Goal: Browse casually: Explore the website without a specific task or goal

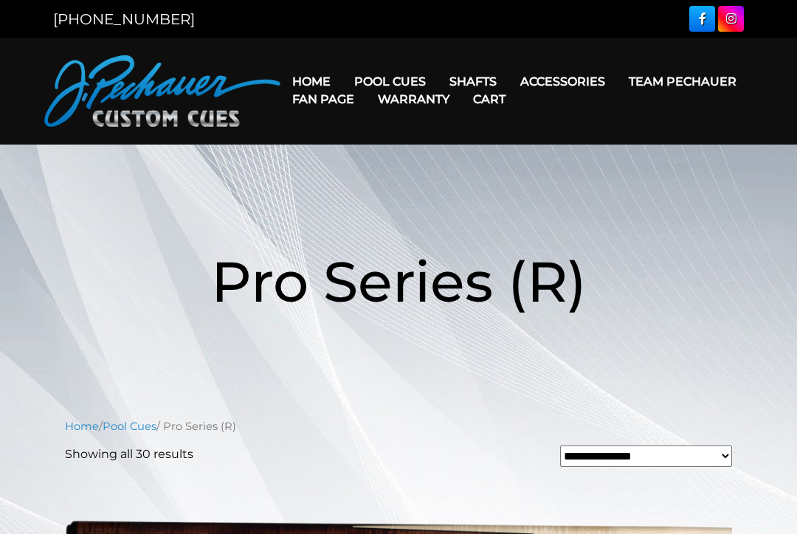
scroll to position [867, 0]
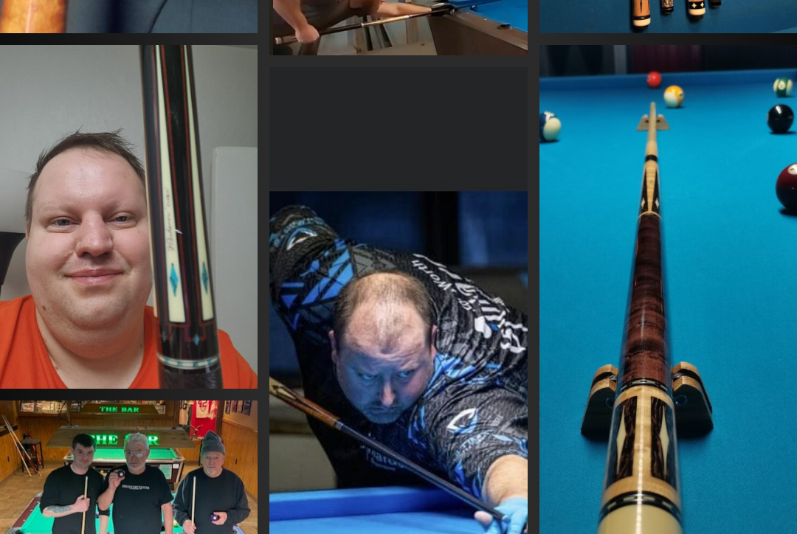
scroll to position [1057, 0]
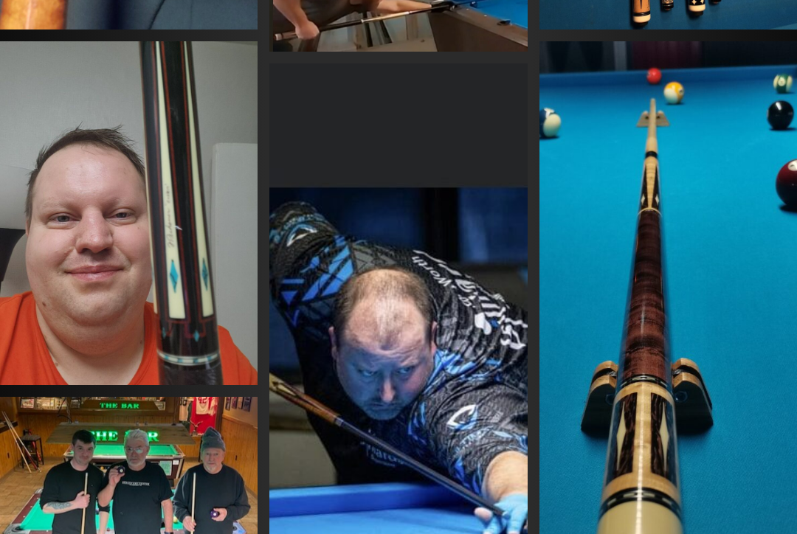
click at [79, 212] on img at bounding box center [129, 213] width 258 height 344
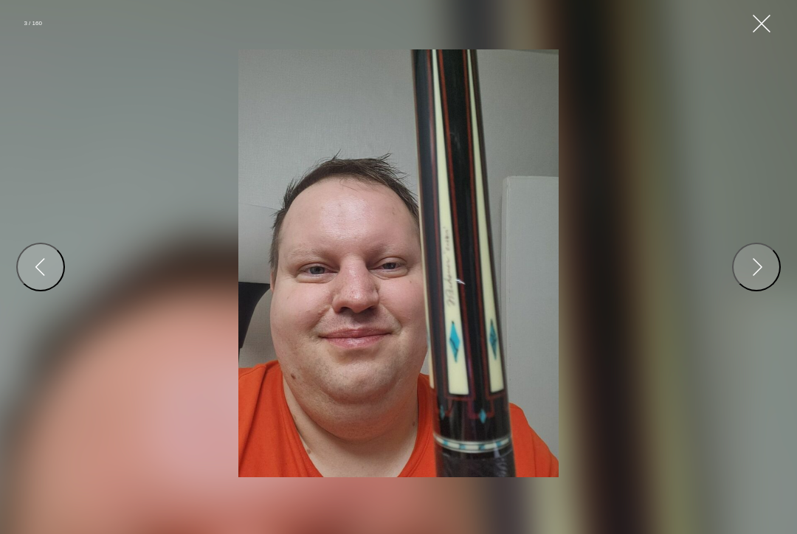
scroll to position [1612, 0]
click at [31, 279] on div "Previous" at bounding box center [40, 267] width 24 height 24
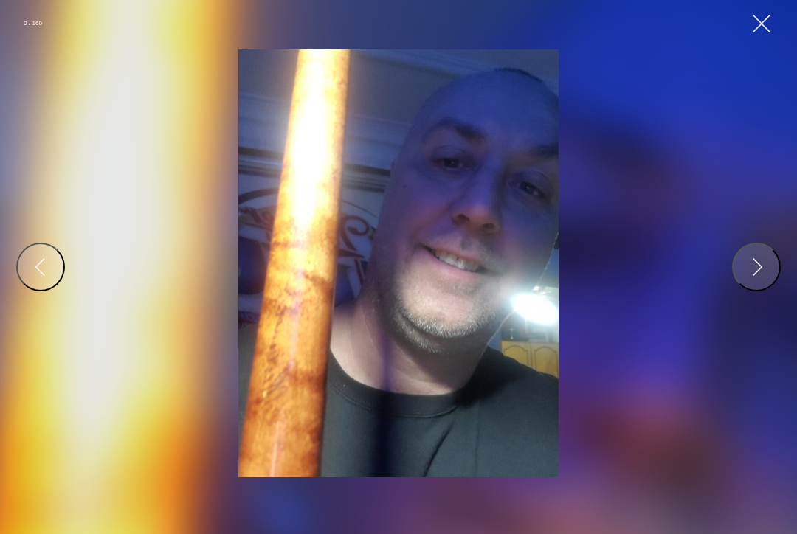
click at [42, 275] on div "Previous" at bounding box center [40, 267] width 24 height 24
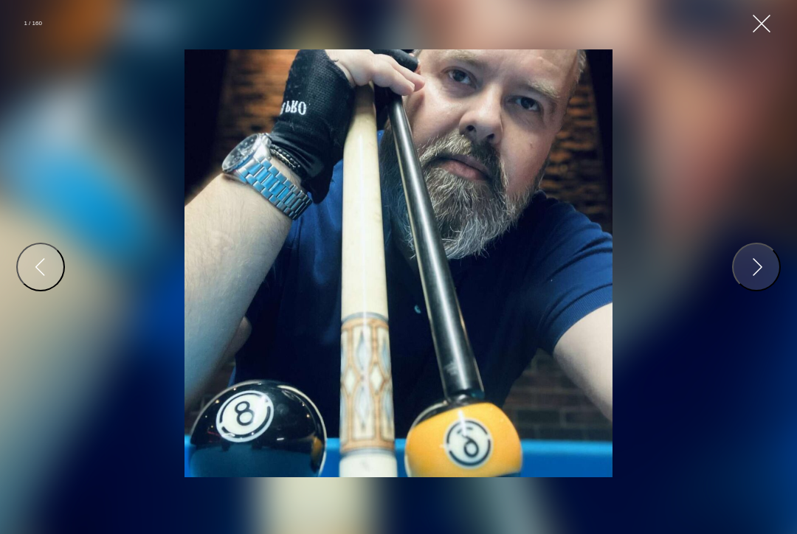
click at [35, 272] on div "Previous" at bounding box center [40, 267] width 24 height 24
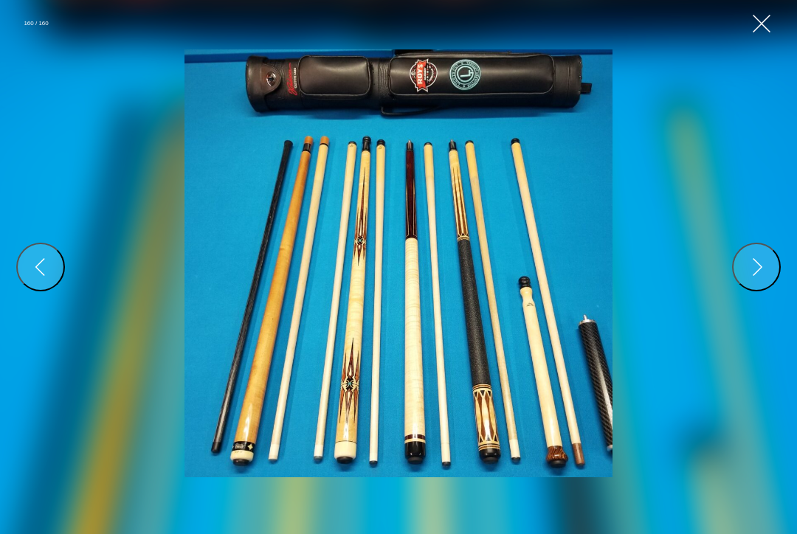
click at [40, 279] on div "Previous" at bounding box center [40, 267] width 24 height 24
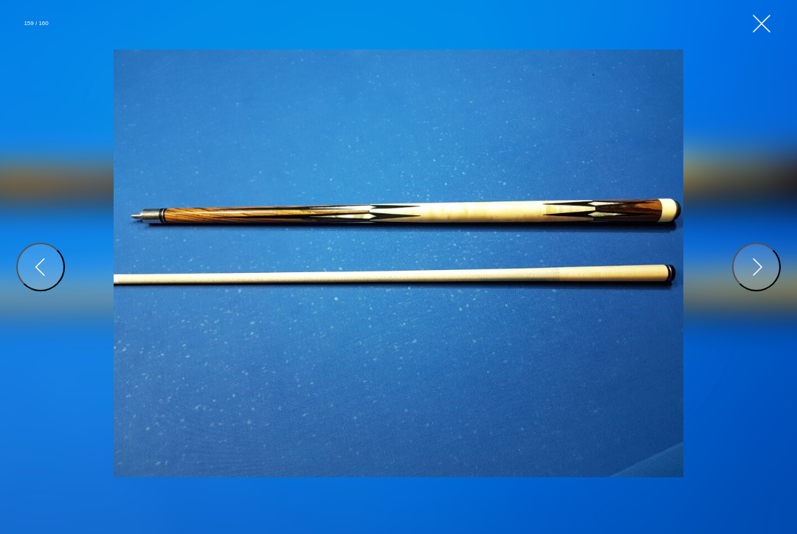
click at [28, 273] on div "Previous" at bounding box center [40, 267] width 24 height 24
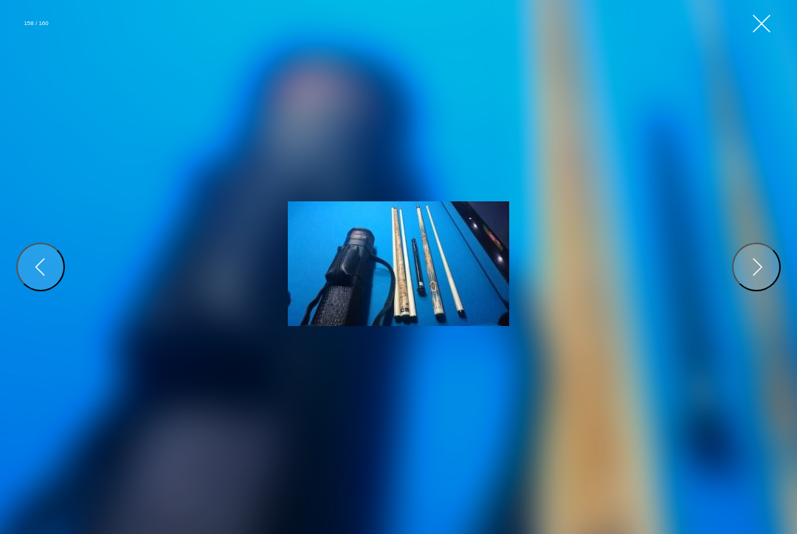
click at [49, 279] on div "Previous" at bounding box center [40, 267] width 24 height 24
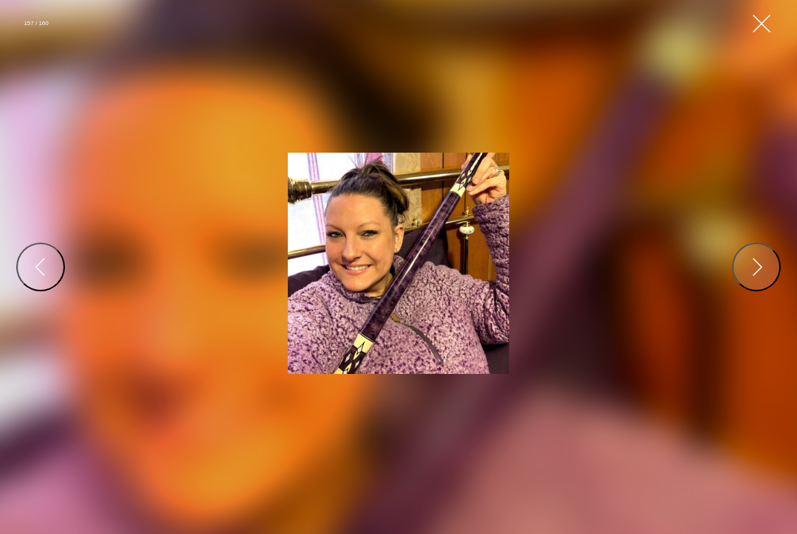
click at [43, 275] on div "Previous" at bounding box center [40, 267] width 24 height 24
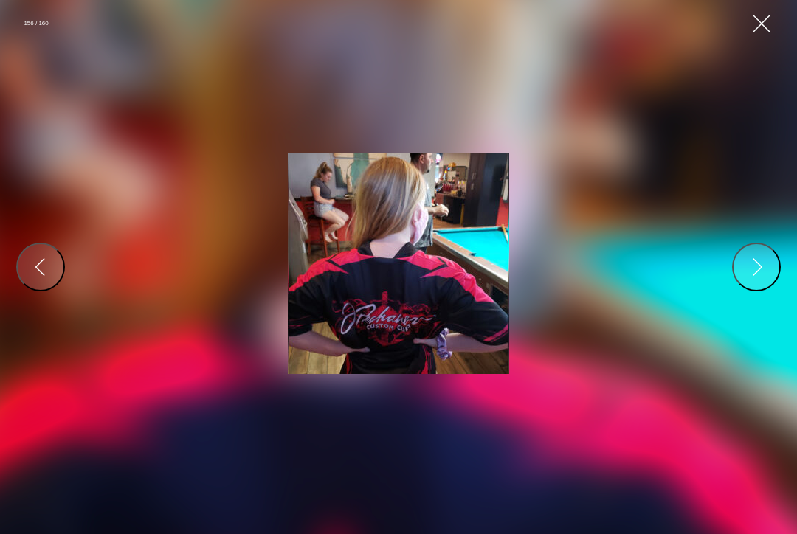
click at [35, 279] on div "Previous" at bounding box center [40, 267] width 24 height 24
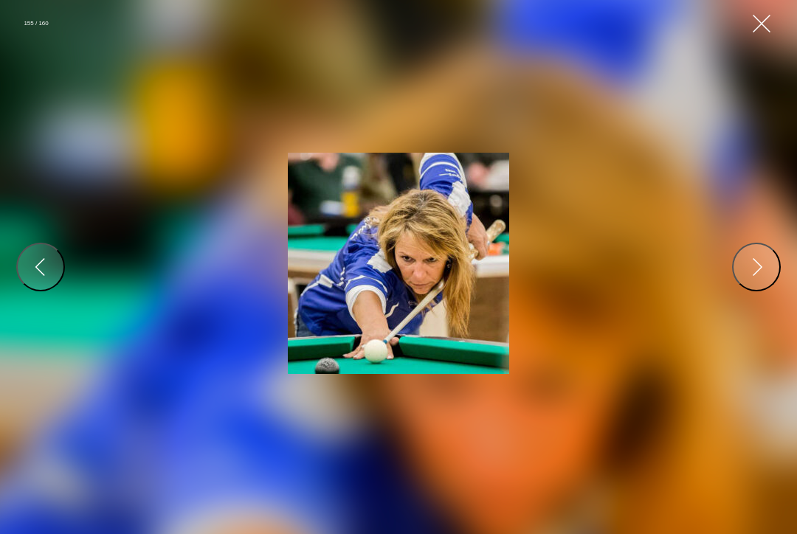
click at [33, 279] on div "Previous" at bounding box center [40, 267] width 24 height 24
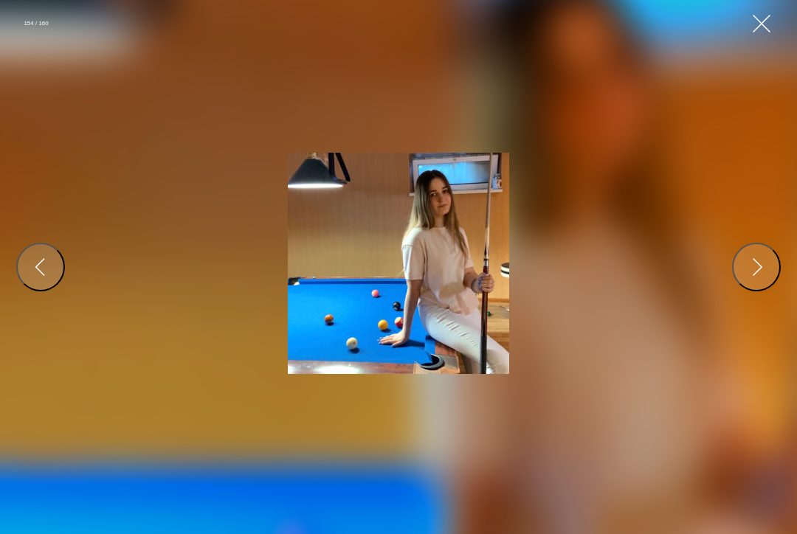
click at [28, 279] on div "Previous" at bounding box center [40, 267] width 24 height 24
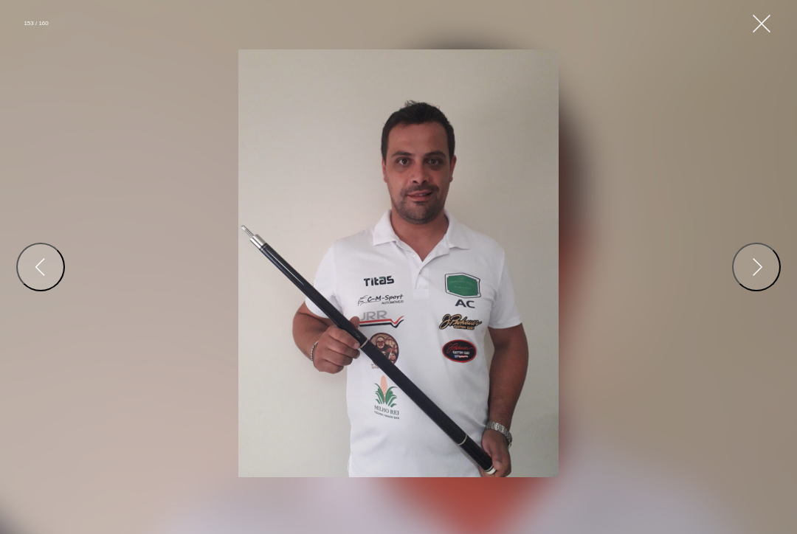
click at [26, 283] on button "Previous" at bounding box center [40, 267] width 49 height 49
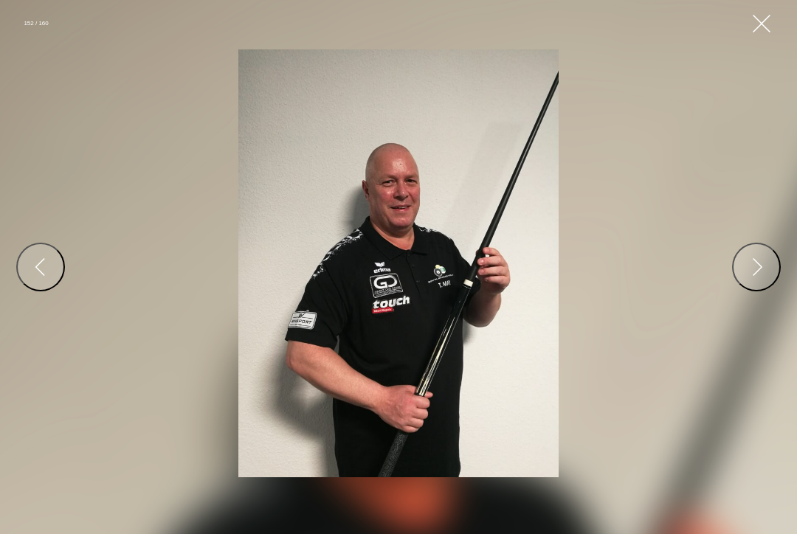
click at [25, 281] on button "Previous" at bounding box center [40, 267] width 49 height 49
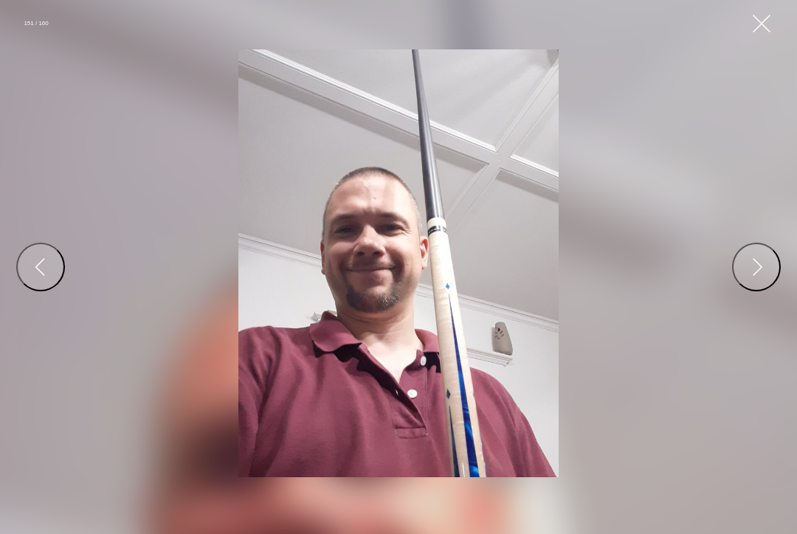
click at [21, 275] on button "Previous" at bounding box center [40, 267] width 49 height 49
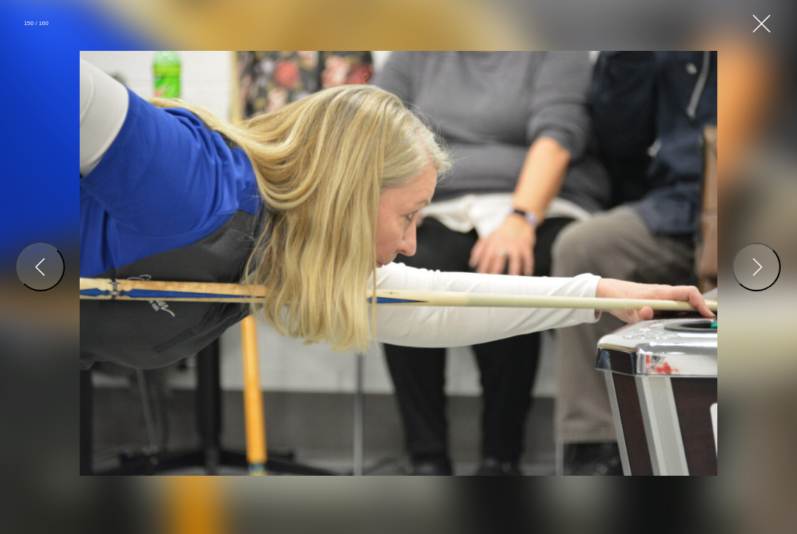
click at [28, 279] on div "Previous" at bounding box center [40, 267] width 24 height 24
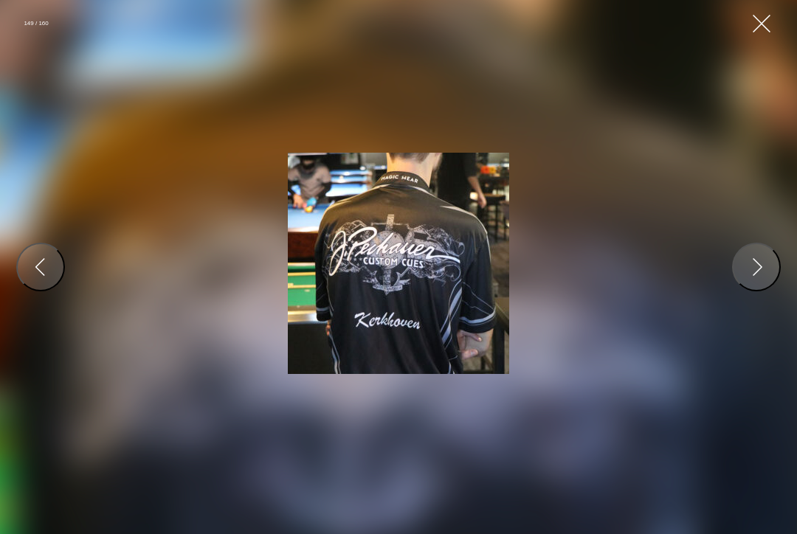
click at [31, 279] on div "Previous" at bounding box center [40, 267] width 24 height 24
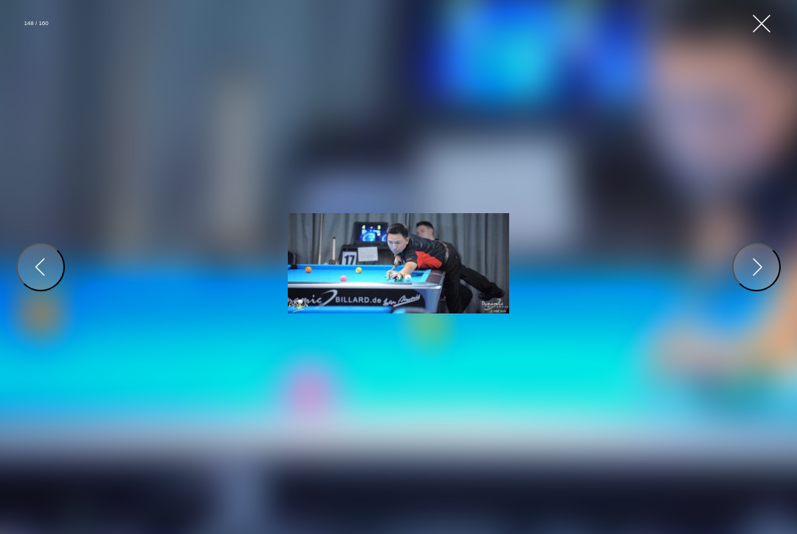
click at [27, 269] on button "Previous" at bounding box center [40, 267] width 49 height 49
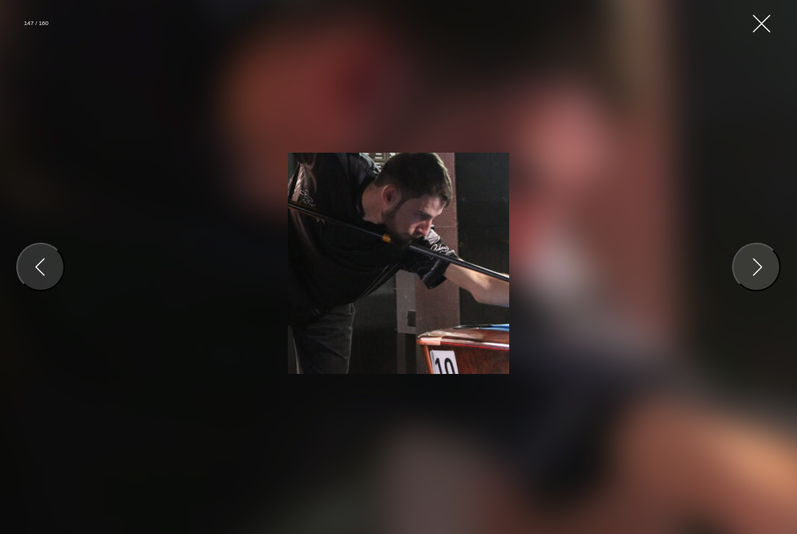
click at [38, 261] on button "Previous" at bounding box center [40, 267] width 49 height 49
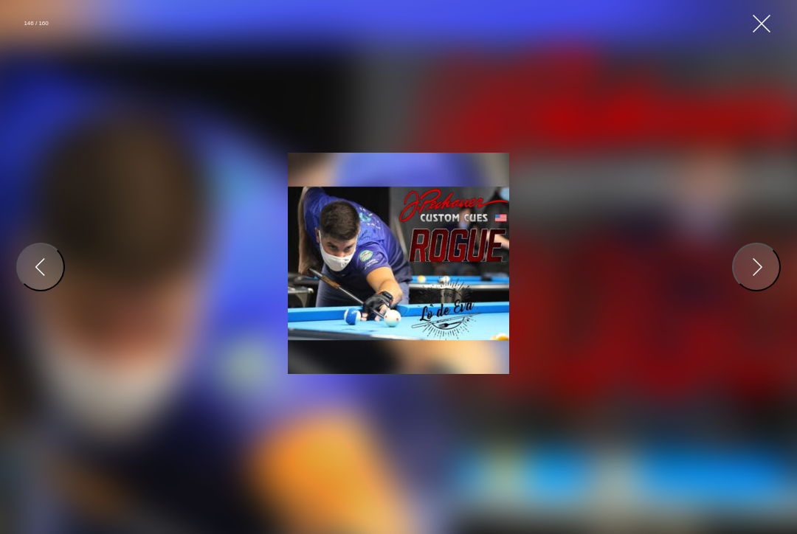
click at [359, 303] on img at bounding box center [398, 263] width 221 height 221
click at [341, 297] on img at bounding box center [398, 263] width 221 height 221
click at [372, 299] on img at bounding box center [398, 263] width 221 height 221
click at [374, 299] on img at bounding box center [398, 263] width 221 height 221
click at [745, 11] on div at bounding box center [398, 267] width 1033 height 771
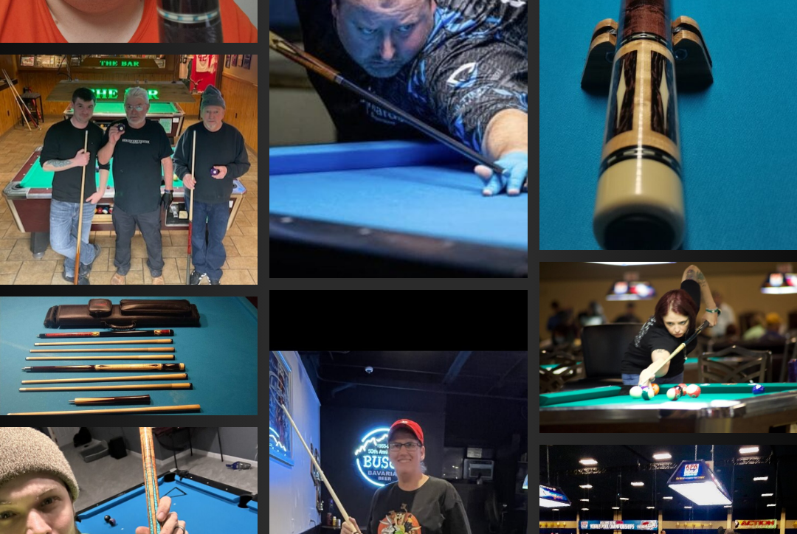
scroll to position [1399, 0]
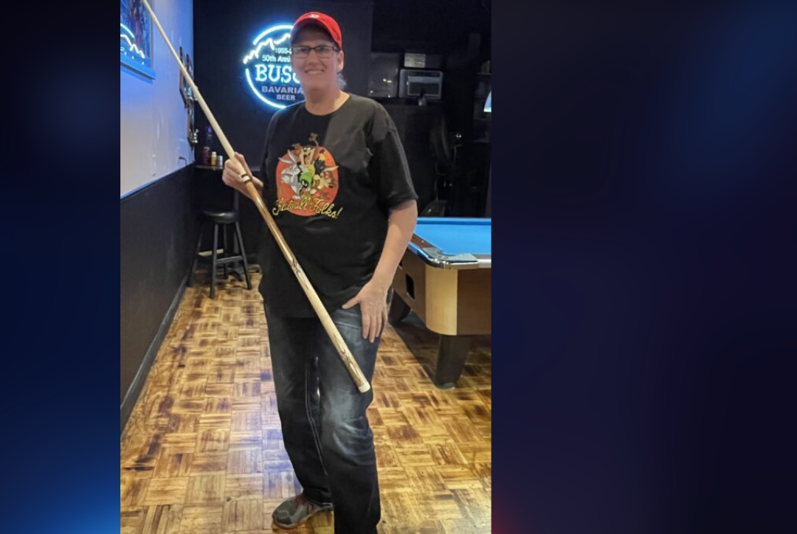
scroll to position [1482, 0]
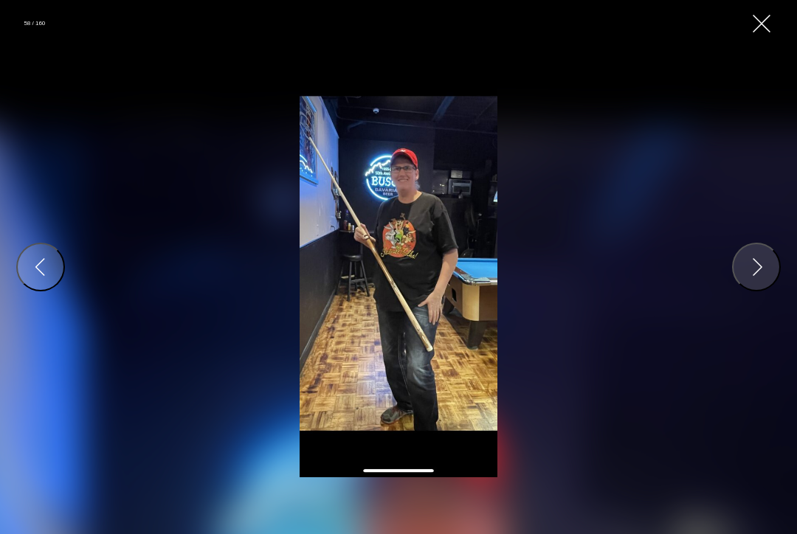
click at [54, 278] on button "Previous" at bounding box center [40, 267] width 49 height 49
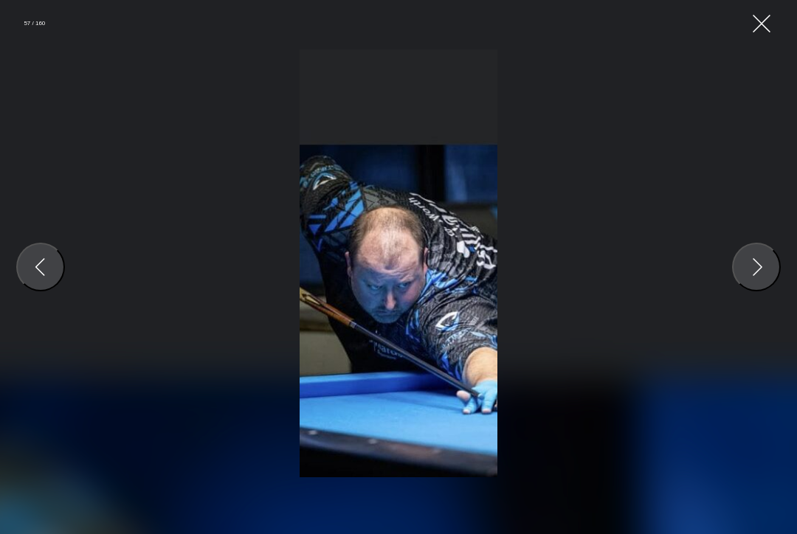
click at [39, 278] on div "Previous" at bounding box center [40, 267] width 24 height 24
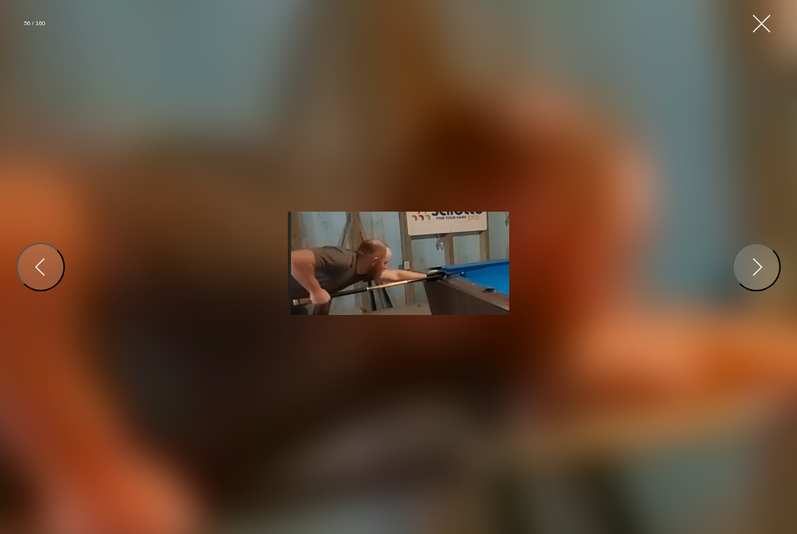
click at [47, 279] on div "Previous" at bounding box center [40, 267] width 24 height 24
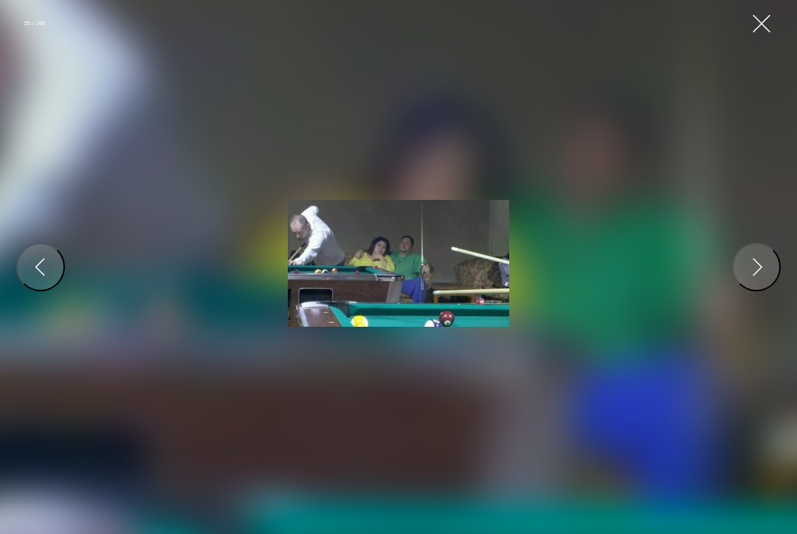
click at [44, 279] on div "Previous" at bounding box center [40, 267] width 24 height 24
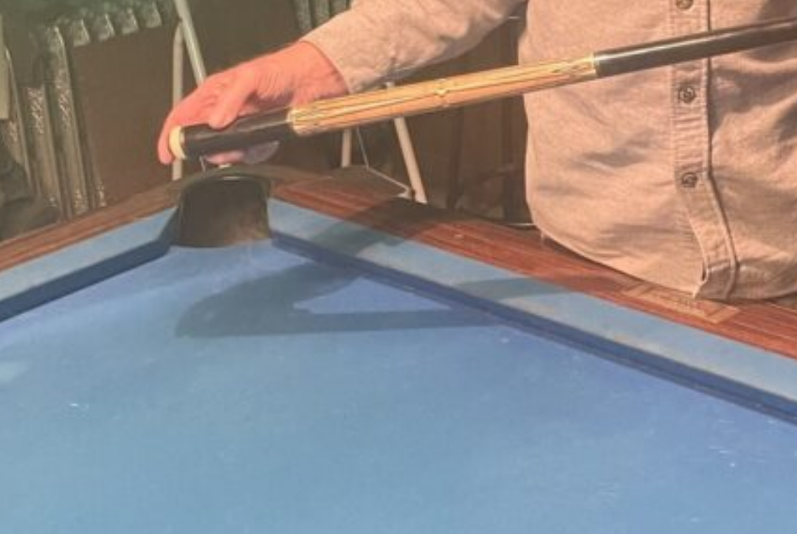
scroll to position [1564, 0]
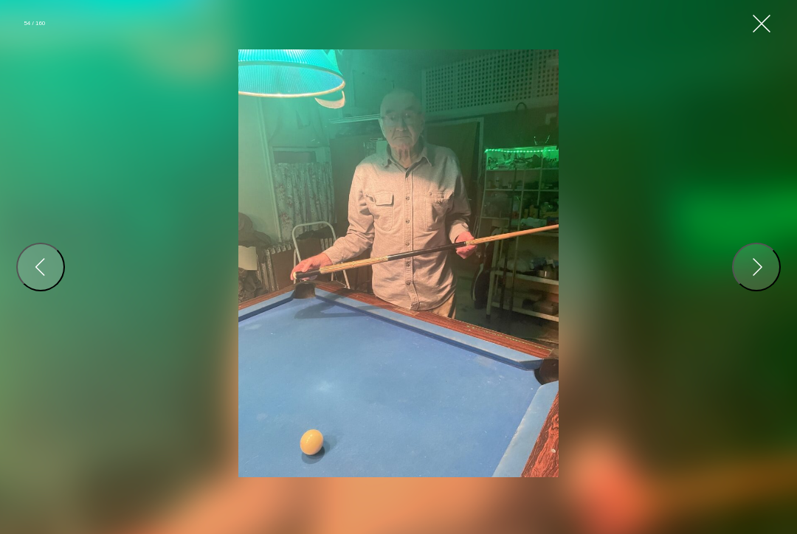
click at [37, 279] on div "Previous" at bounding box center [40, 267] width 24 height 24
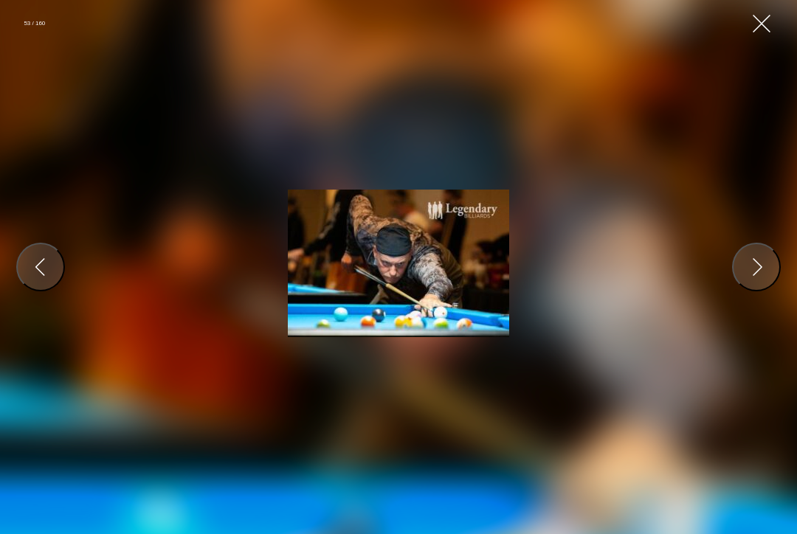
click at [38, 279] on div "Previous" at bounding box center [40, 267] width 24 height 24
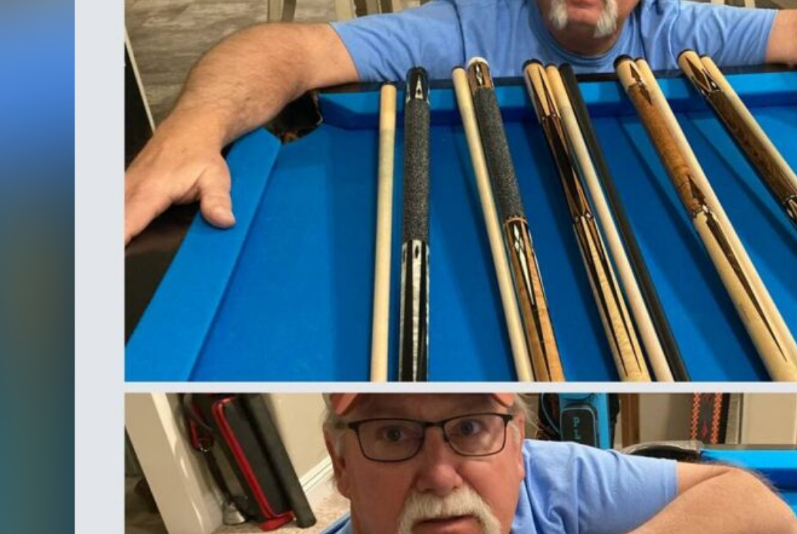
scroll to position [1602, 0]
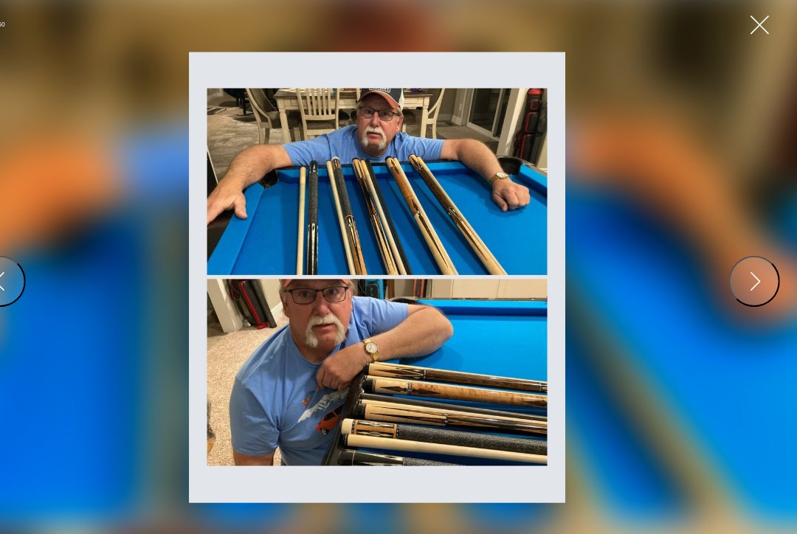
click at [28, 266] on div "Previous" at bounding box center [40, 267] width 24 height 24
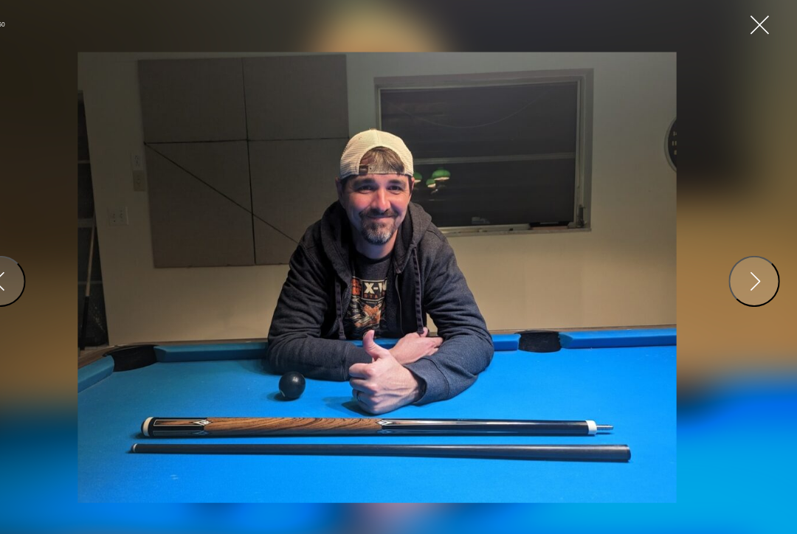
click at [28, 276] on div "Previous" at bounding box center [40, 267] width 24 height 24
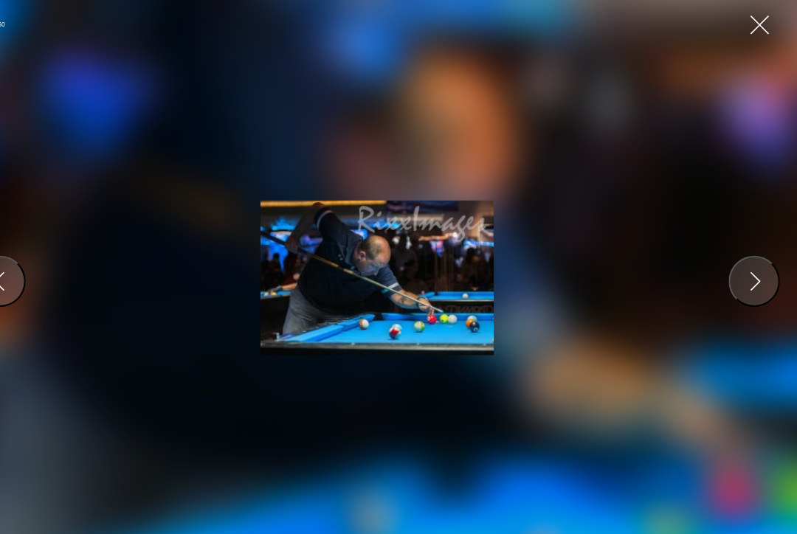
click at [693, 274] on div at bounding box center [398, 267] width 1033 height 771
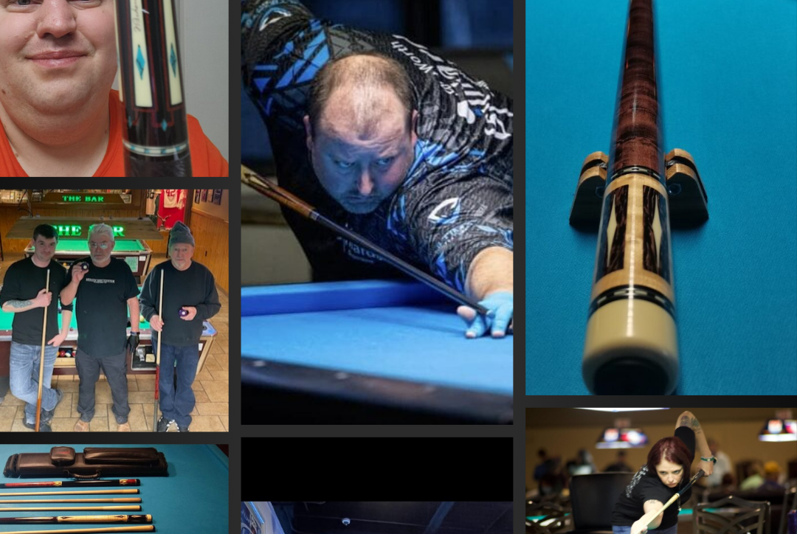
scroll to position [1274, 0]
click at [575, 388] on img at bounding box center [669, 474] width 258 height 172
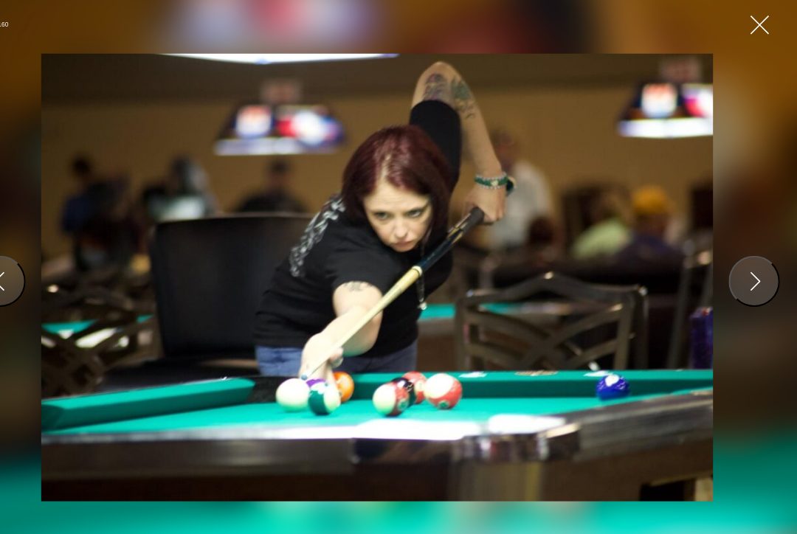
scroll to position [1778, 0]
click at [28, 256] on div "Previous" at bounding box center [40, 267] width 24 height 24
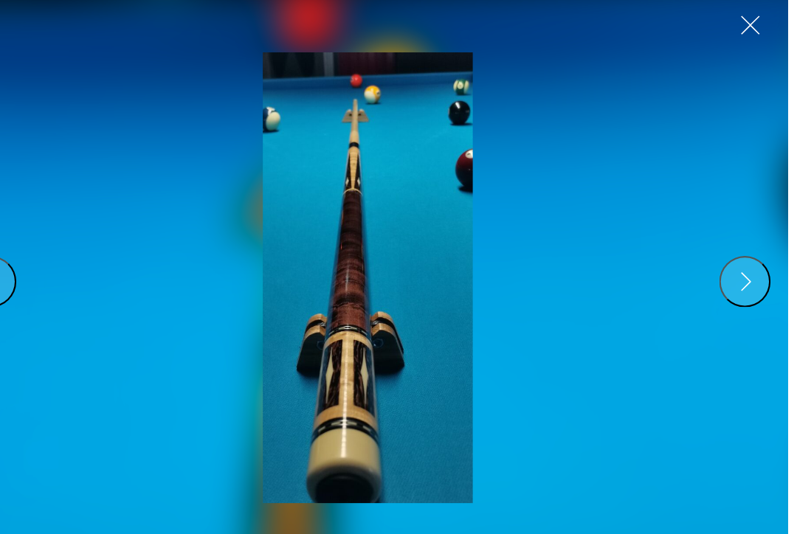
scroll to position [1821, 0]
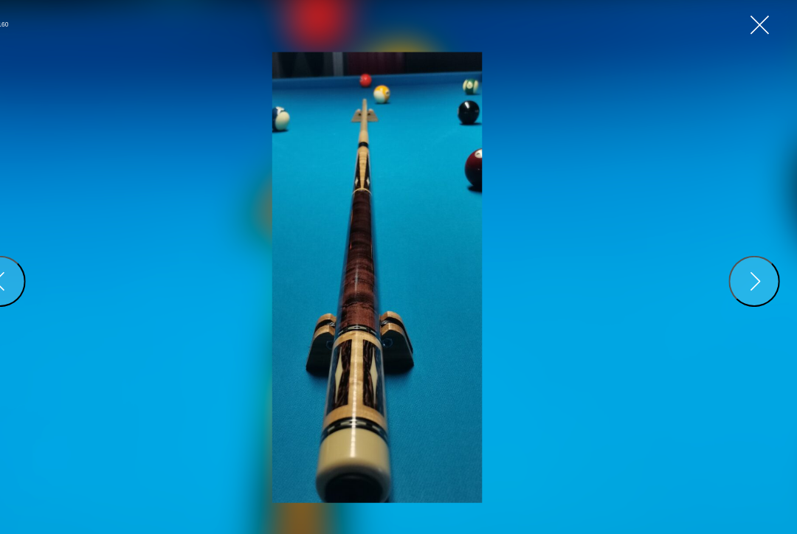
click at [28, 264] on div "Previous" at bounding box center [40, 267] width 24 height 24
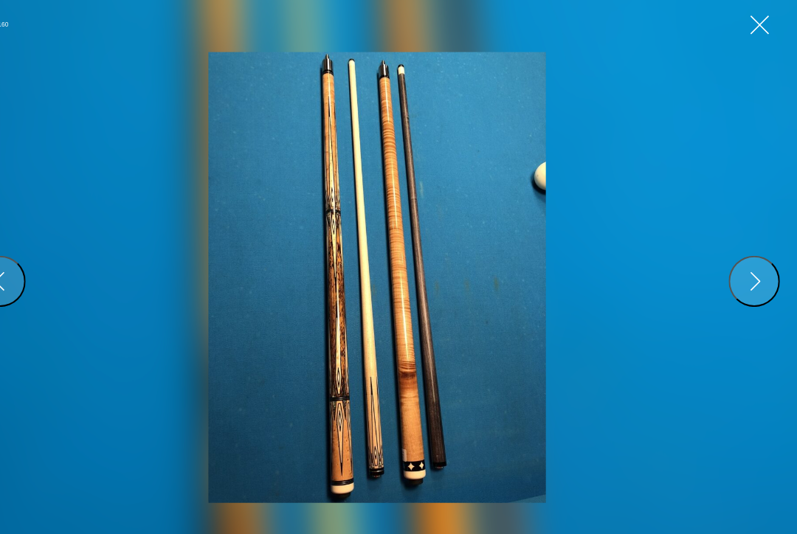
click at [28, 267] on div "Previous" at bounding box center [40, 267] width 24 height 24
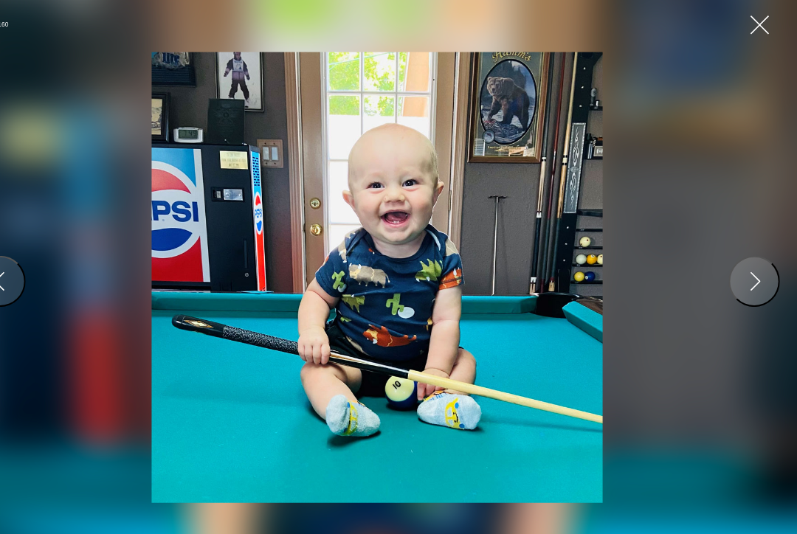
click at [28, 261] on div "Previous" at bounding box center [40, 267] width 24 height 24
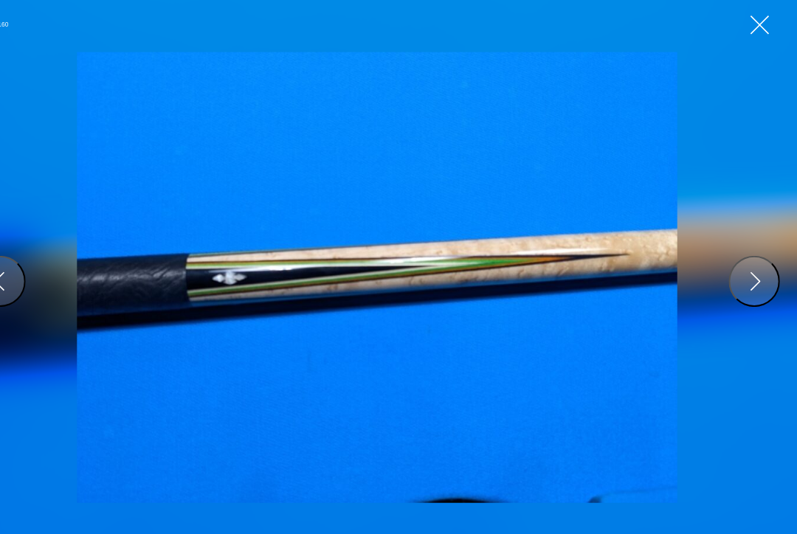
click at [28, 258] on div "Previous" at bounding box center [40, 267] width 24 height 24
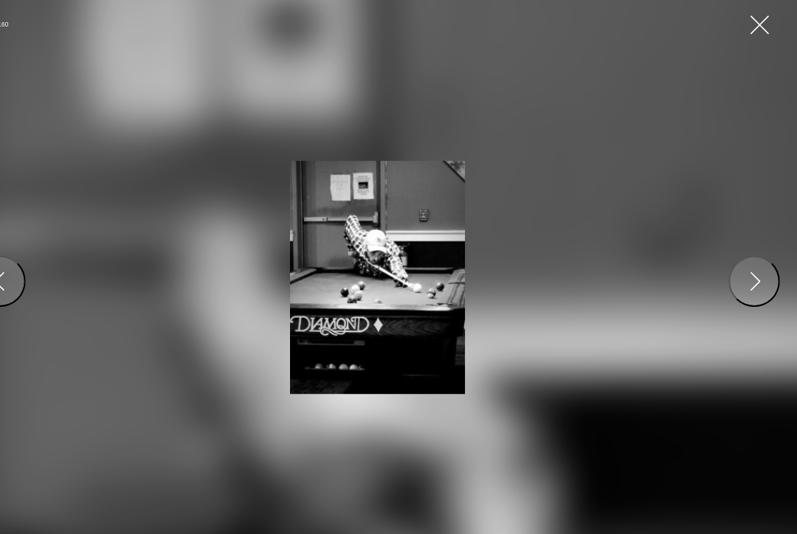
click at [28, 269] on div "Previous" at bounding box center [40, 267] width 24 height 24
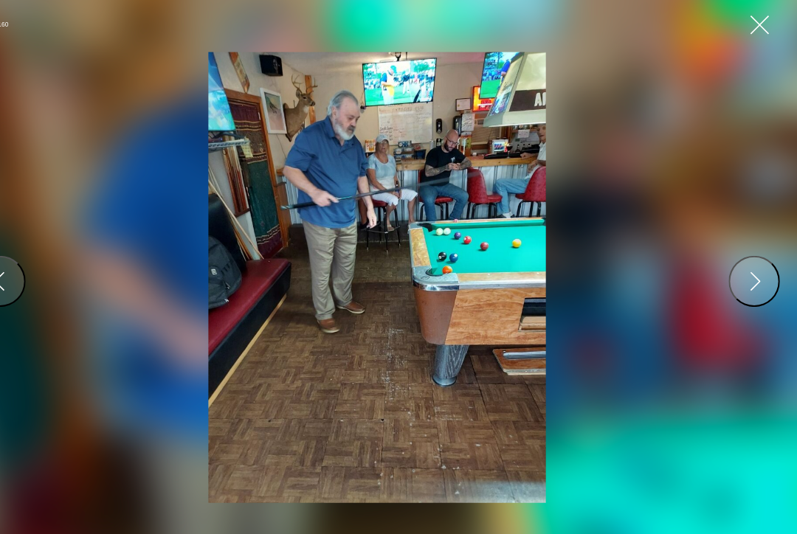
click at [28, 265] on div "Previous" at bounding box center [40, 267] width 24 height 24
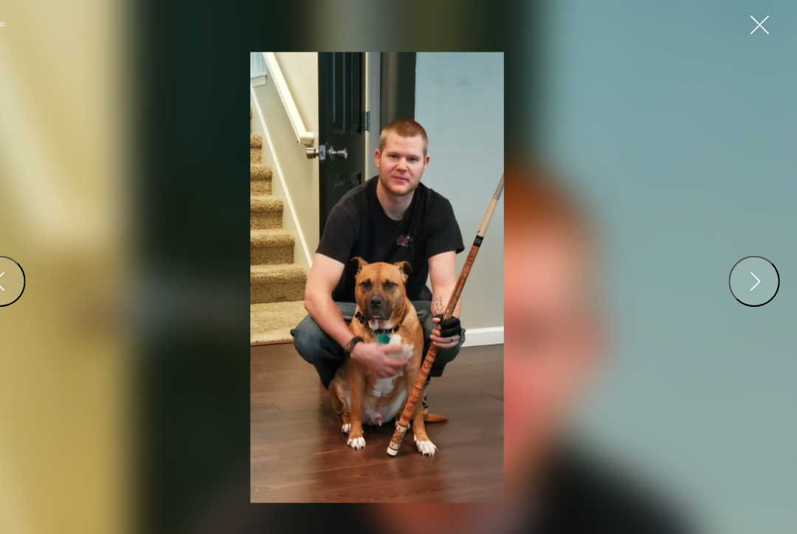
click at [28, 268] on div "Previous" at bounding box center [40, 267] width 24 height 24
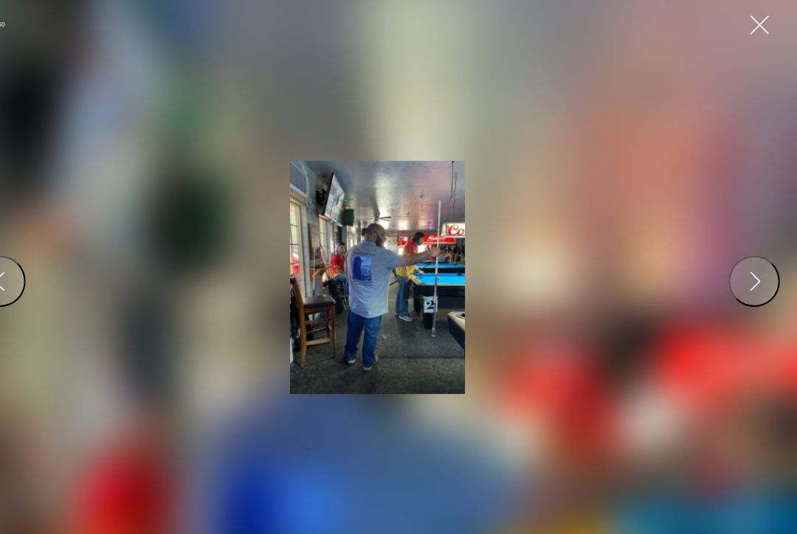
click at [28, 266] on div "Previous" at bounding box center [40, 267] width 24 height 24
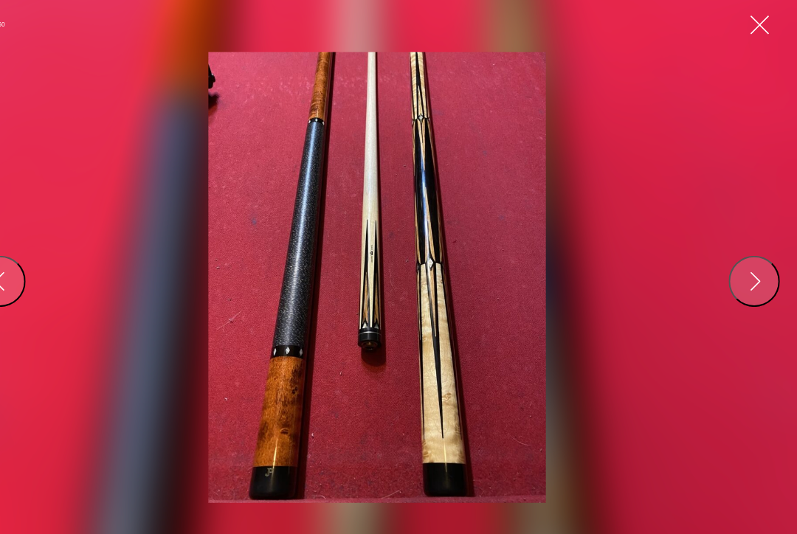
click at [28, 265] on div "Previous" at bounding box center [40, 267] width 24 height 24
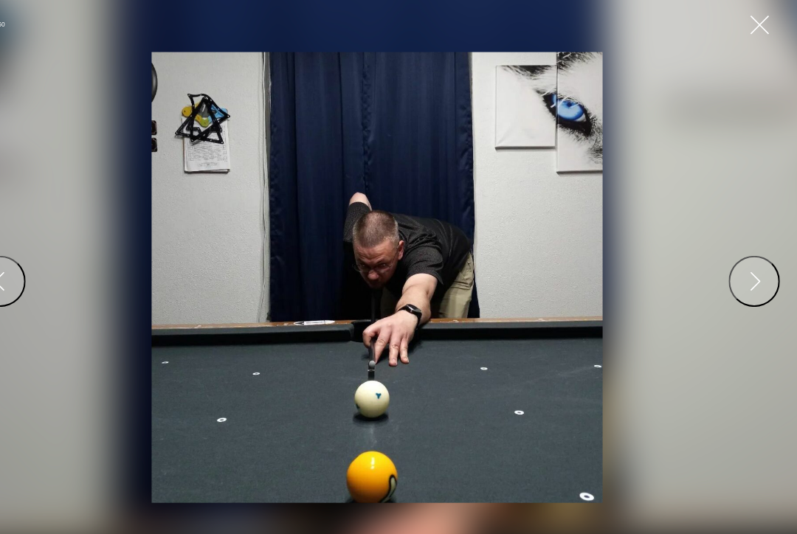
click at [28, 270] on div "Previous" at bounding box center [40, 267] width 24 height 24
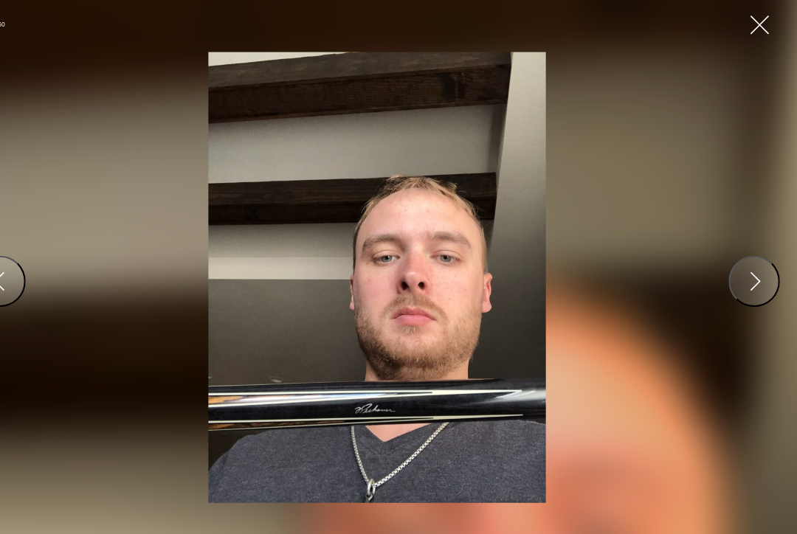
click at [28, 269] on div "Previous" at bounding box center [40, 267] width 24 height 24
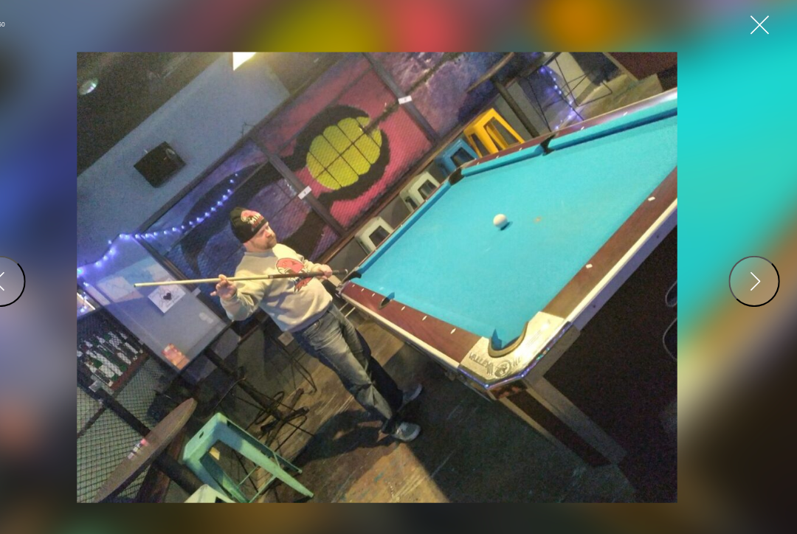
click at [28, 269] on div "Previous" at bounding box center [40, 267] width 24 height 24
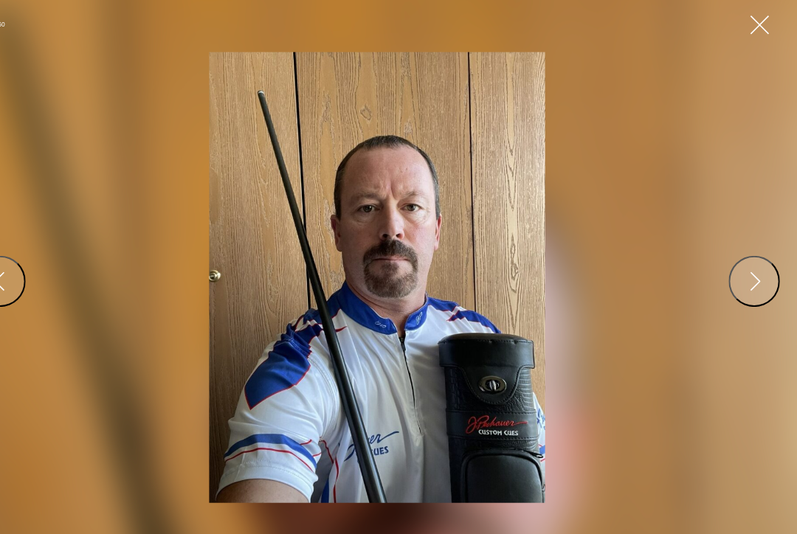
click at [28, 272] on div "Previous" at bounding box center [40, 267] width 24 height 24
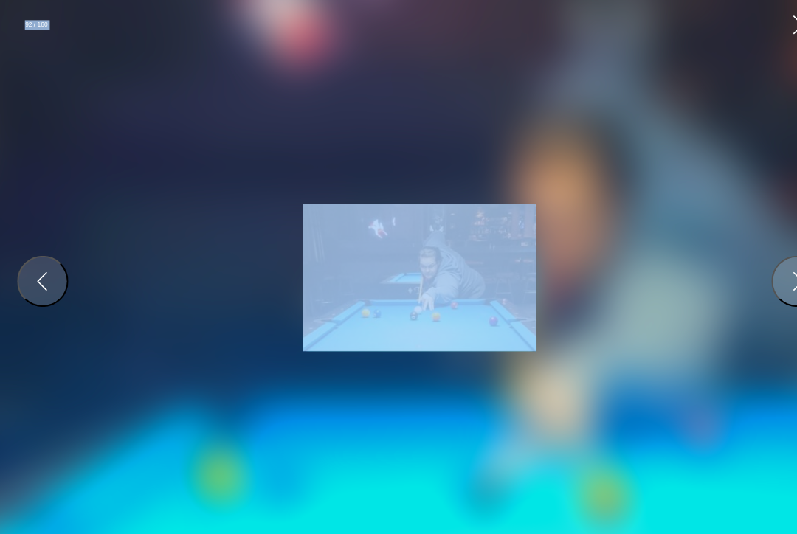
click at [25, 233] on div at bounding box center [398, 267] width 1033 height 771
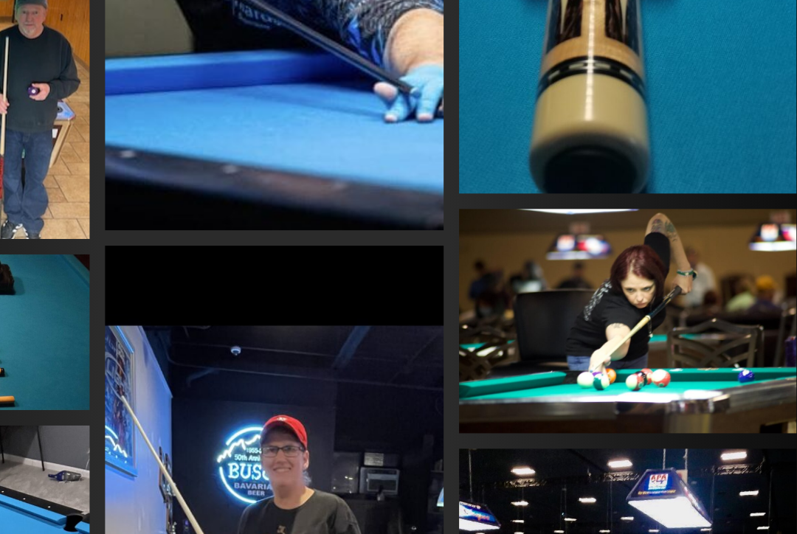
scroll to position [1409, 0]
